Goal: Information Seeking & Learning: Learn about a topic

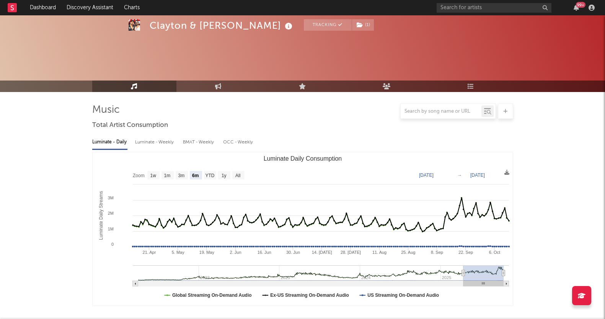
select select "6m"
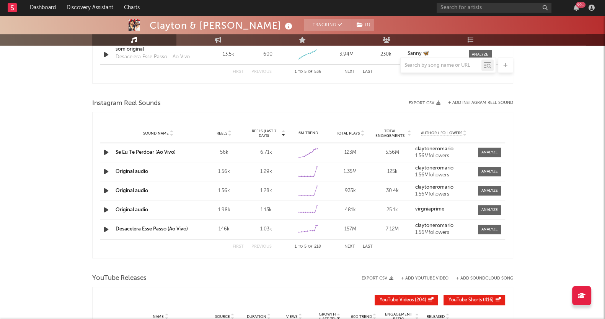
scroll to position [661, 0]
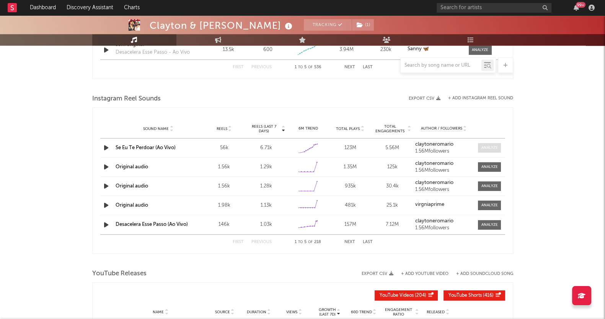
click at [485, 149] on div at bounding box center [490, 148] width 16 height 6
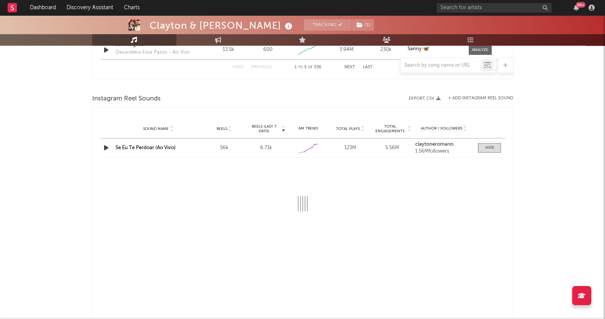
select select "1w"
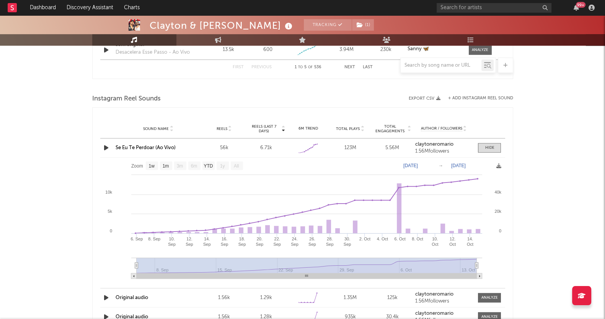
click at [152, 147] on link "Se Eu Te Perdoar (Ao Vivo)" at bounding box center [146, 147] width 60 height 5
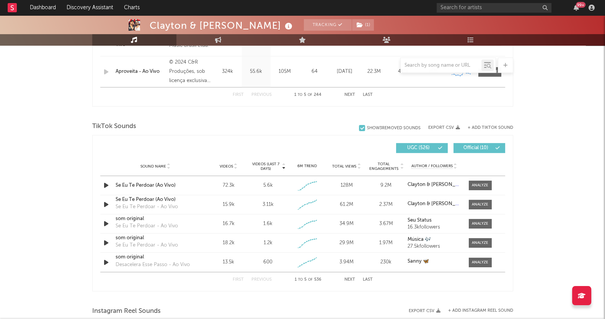
scroll to position [469, 0]
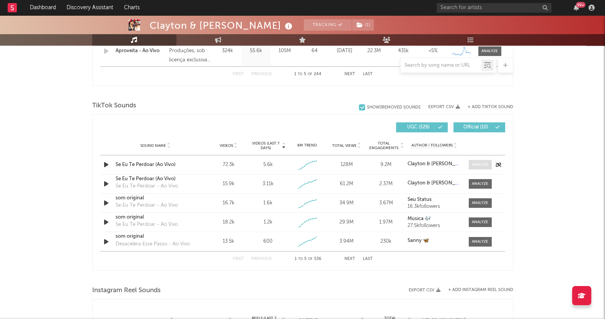
click at [483, 162] on div at bounding box center [480, 165] width 16 height 6
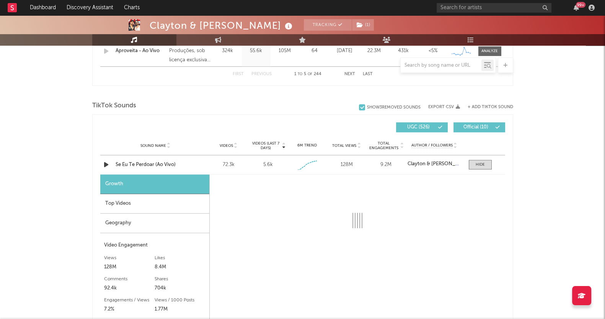
click at [106, 203] on div "Top Videos" at bounding box center [154, 204] width 109 height 20
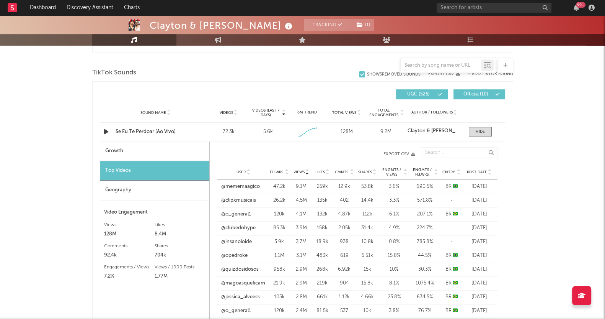
scroll to position [517, 0]
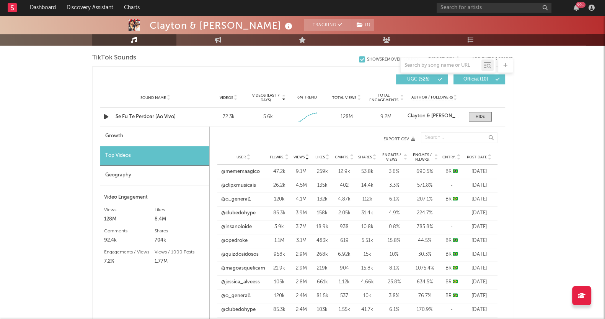
click at [243, 158] on span "User" at bounding box center [241, 157] width 9 height 5
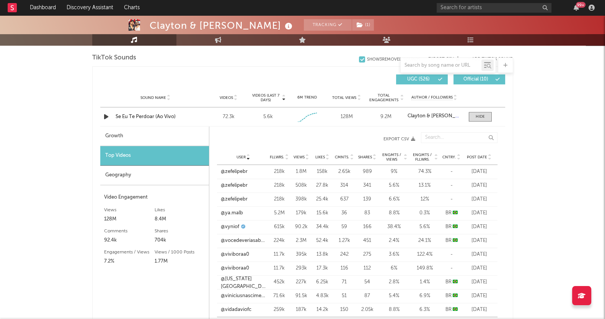
click at [274, 158] on span "Fllwrs." at bounding box center [277, 157] width 15 height 5
click at [226, 171] on link "@ya.malb" at bounding box center [232, 172] width 22 height 8
click at [230, 188] on link "@jefersonaugusto" at bounding box center [239, 185] width 36 height 8
click at [231, 201] on link "@marifernandezoficial" at bounding box center [240, 199] width 38 height 8
click at [236, 229] on link "@glendaloures" at bounding box center [238, 227] width 34 height 8
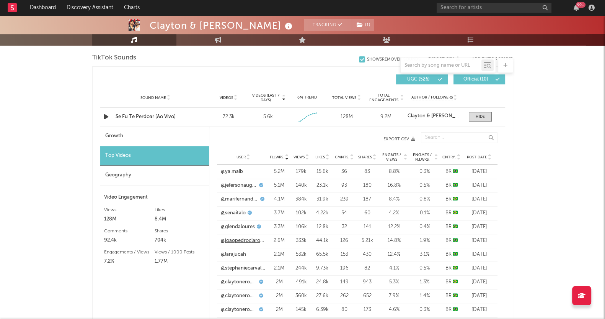
click at [229, 240] on link "@joaopedroclarosnunes" at bounding box center [243, 241] width 45 height 8
click at [226, 255] on link "@larajucah" at bounding box center [233, 254] width 25 height 8
